Goal: Check status: Check status

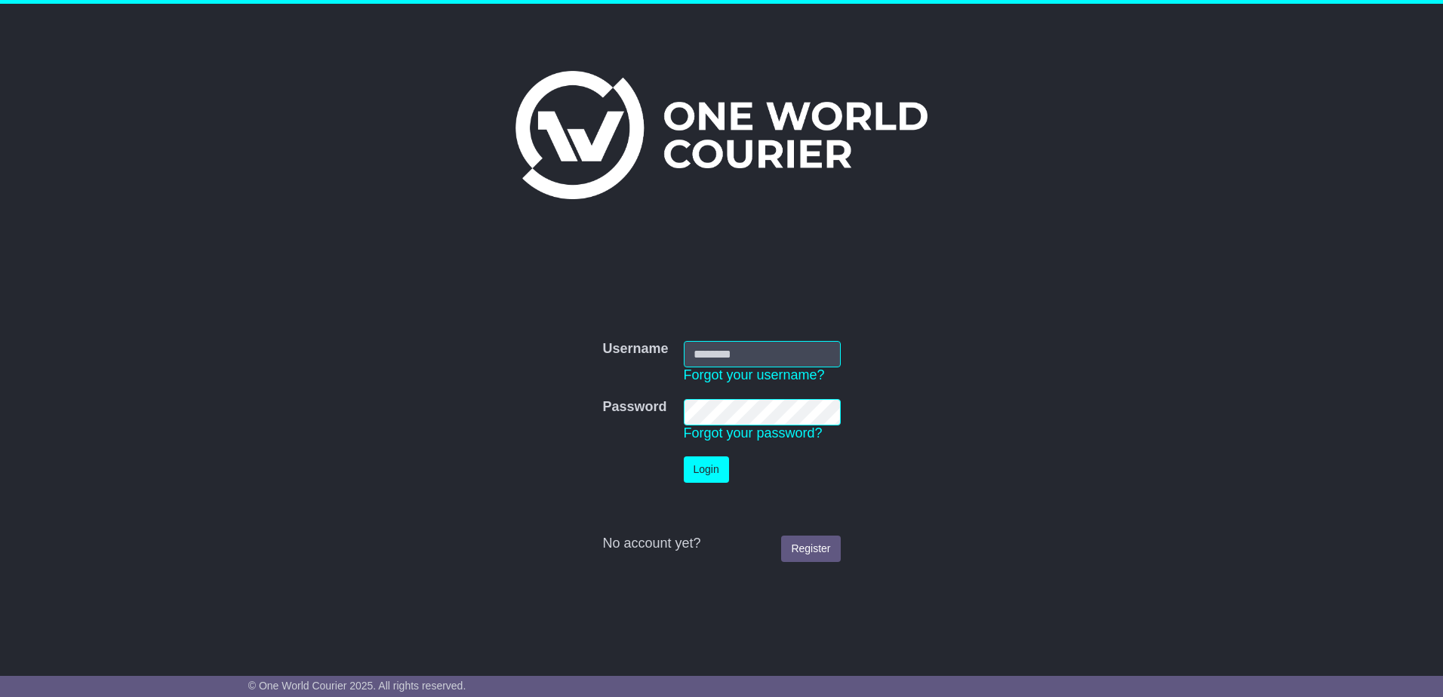
type input "**********"
click at [706, 476] on button "Login" at bounding box center [706, 470] width 45 height 26
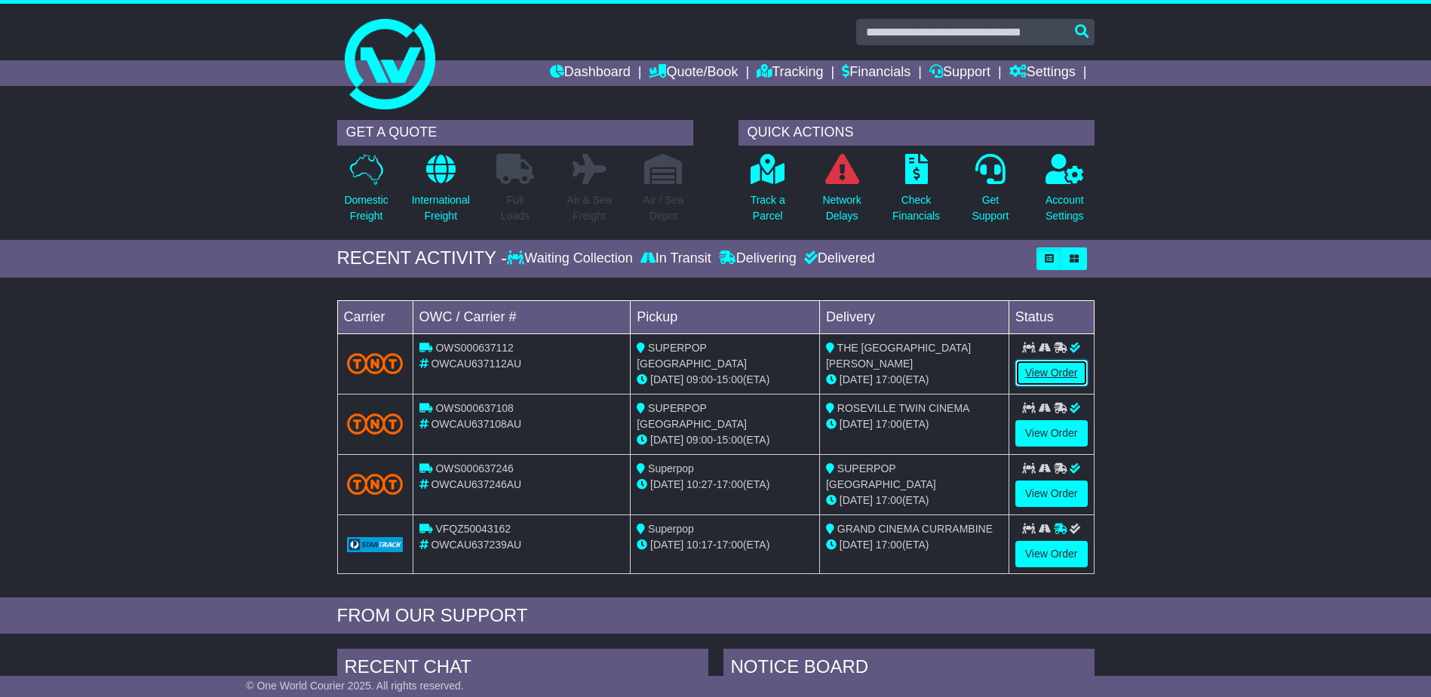
click at [1072, 375] on link "View Order" at bounding box center [1052, 373] width 72 height 26
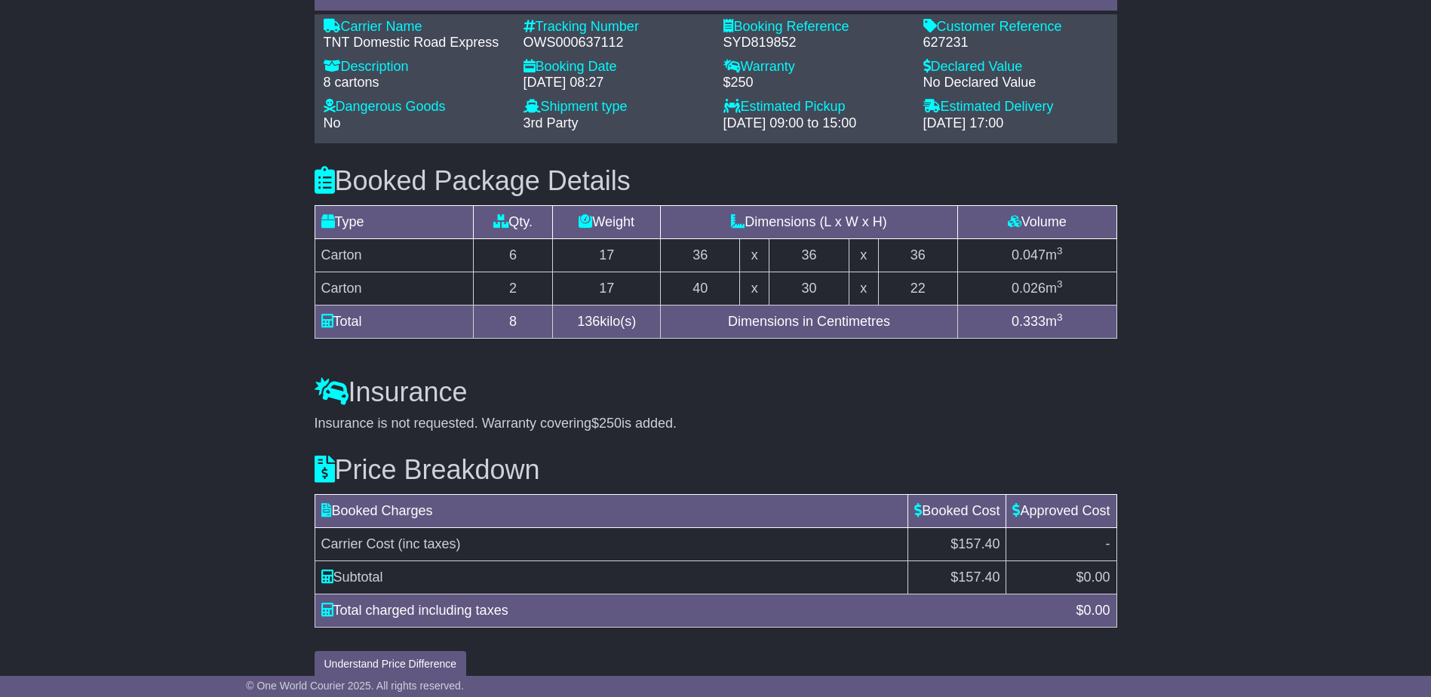
scroll to position [1227, 0]
